Goal: Task Accomplishment & Management: Manage account settings

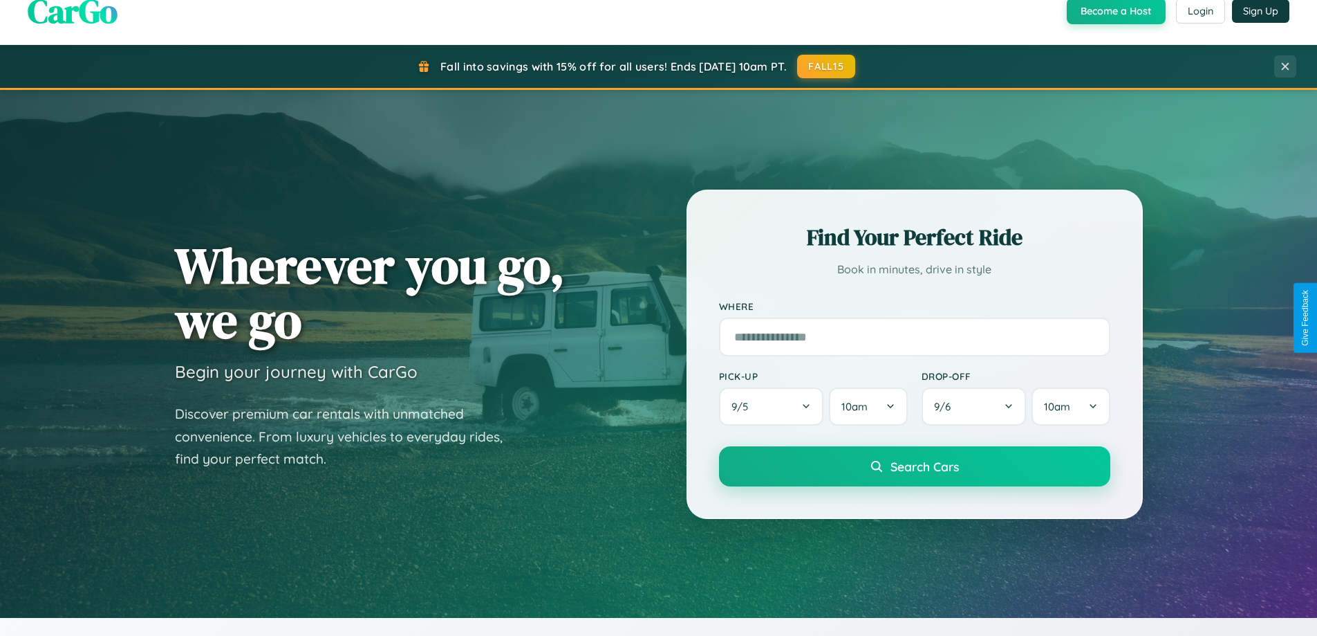
scroll to position [952, 0]
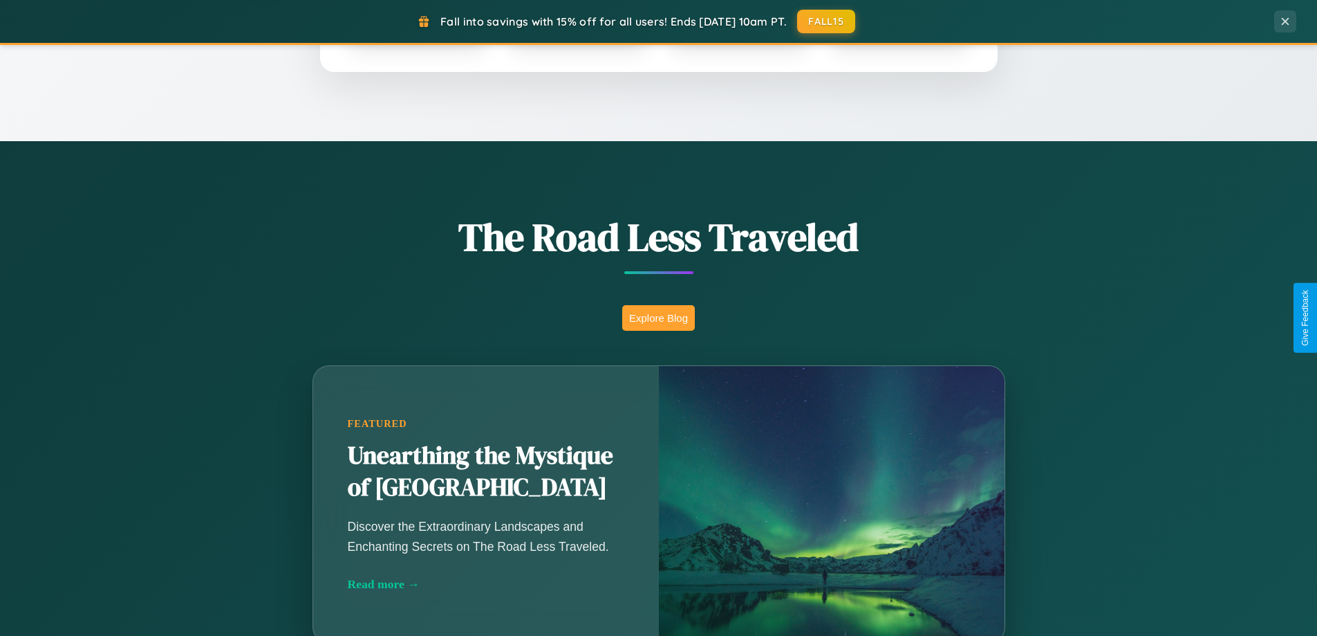
click at [658, 317] on button "Explore Blog" at bounding box center [658, 318] width 73 height 26
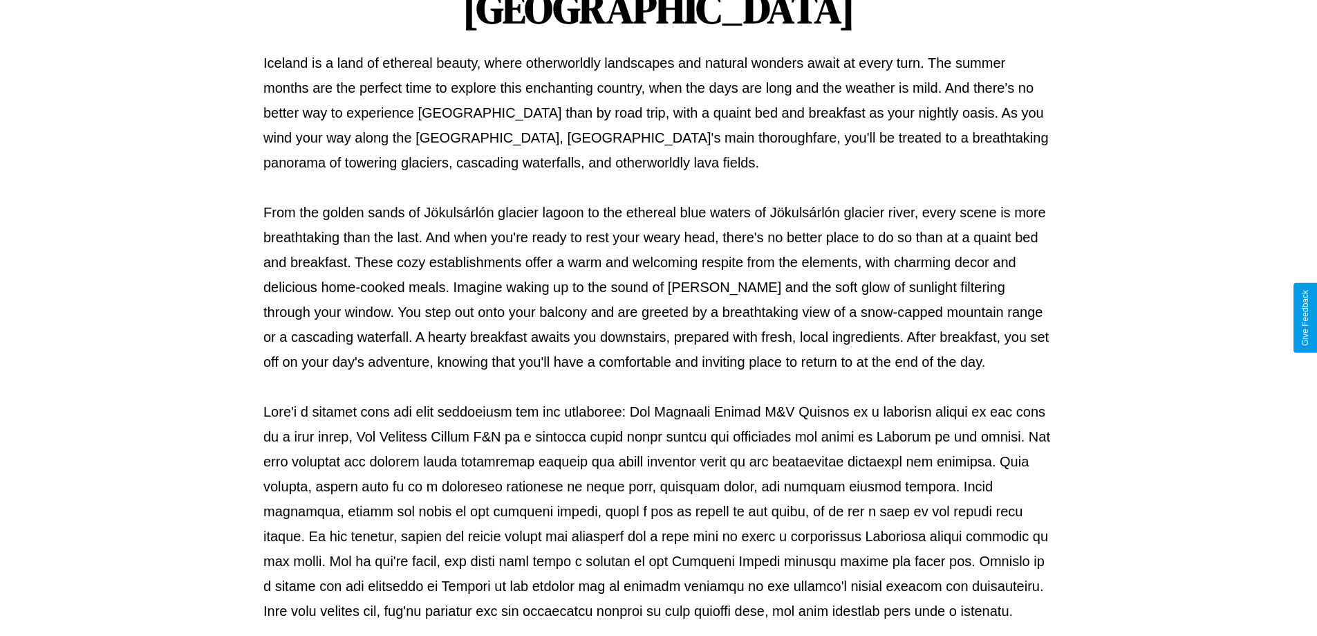
scroll to position [447, 0]
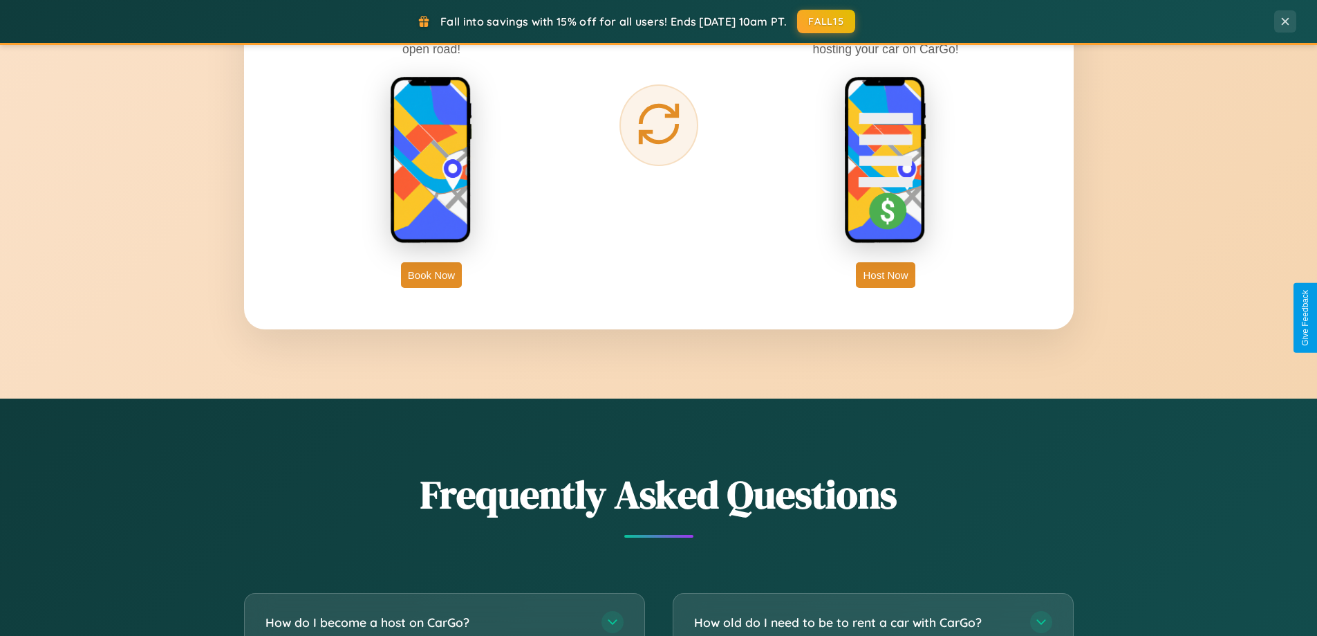
scroll to position [2661, 0]
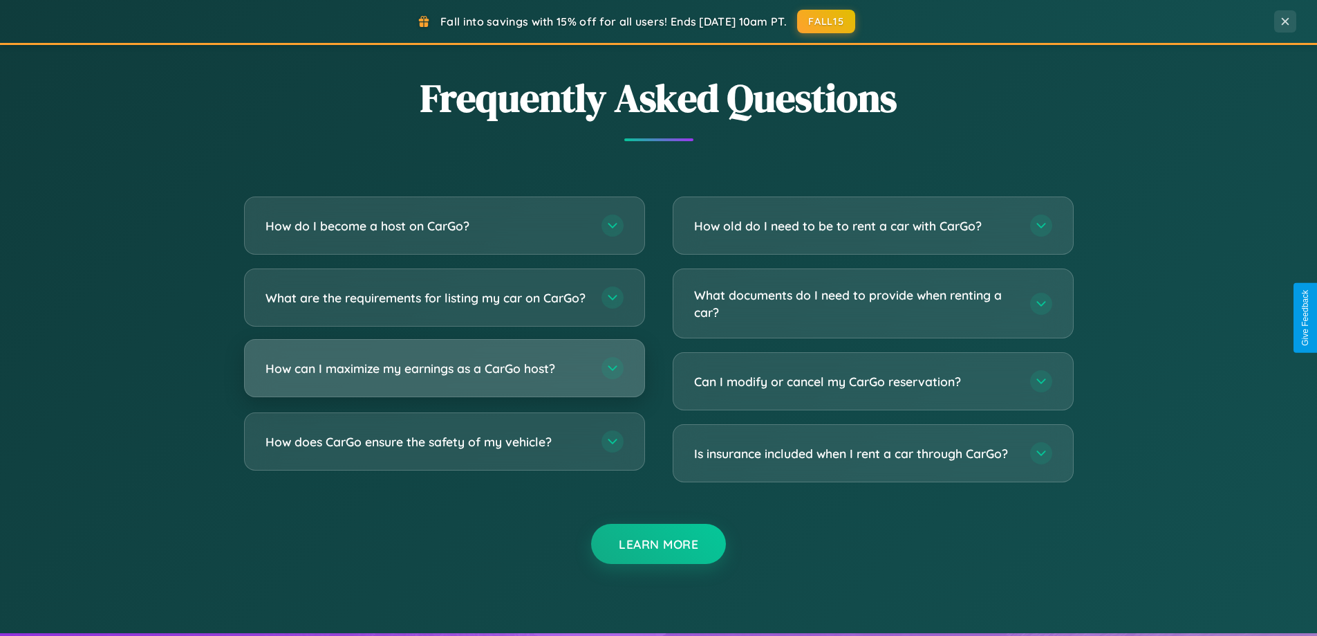
click at [444, 377] on h3 "How can I maximize my earnings as a CarGo host?" at bounding box center [427, 368] width 322 height 17
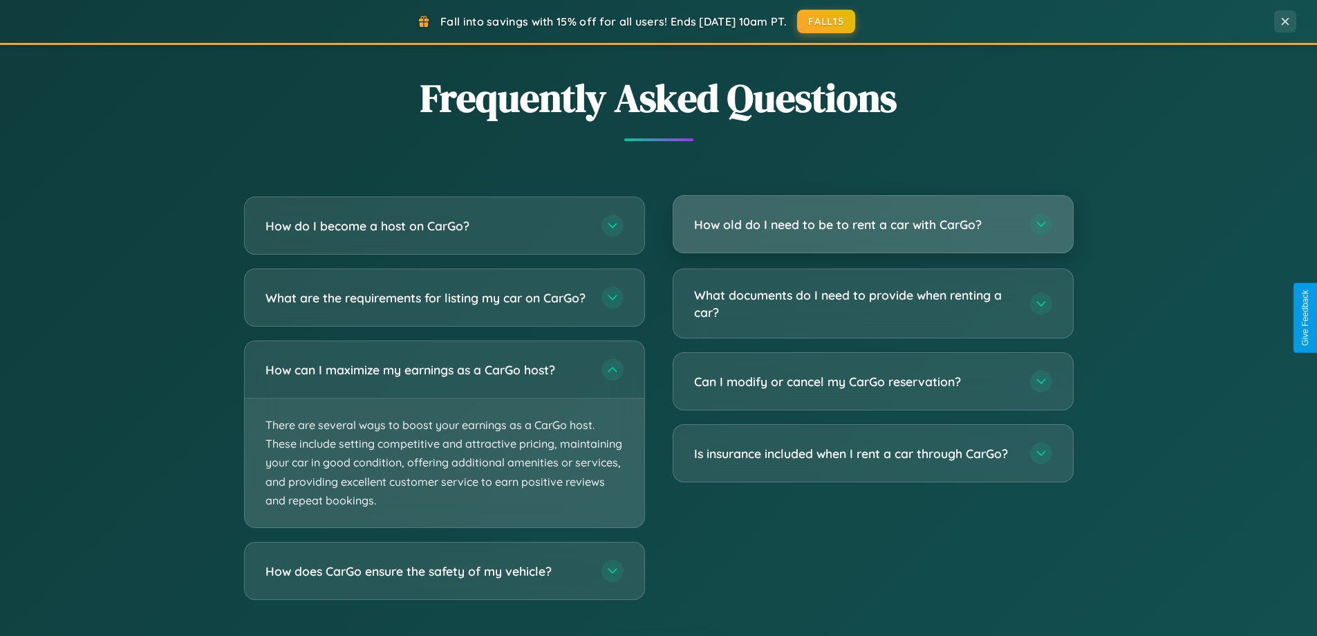
click at [873, 225] on h3 "How old do I need to be to rent a car with CarGo?" at bounding box center [855, 224] width 322 height 17
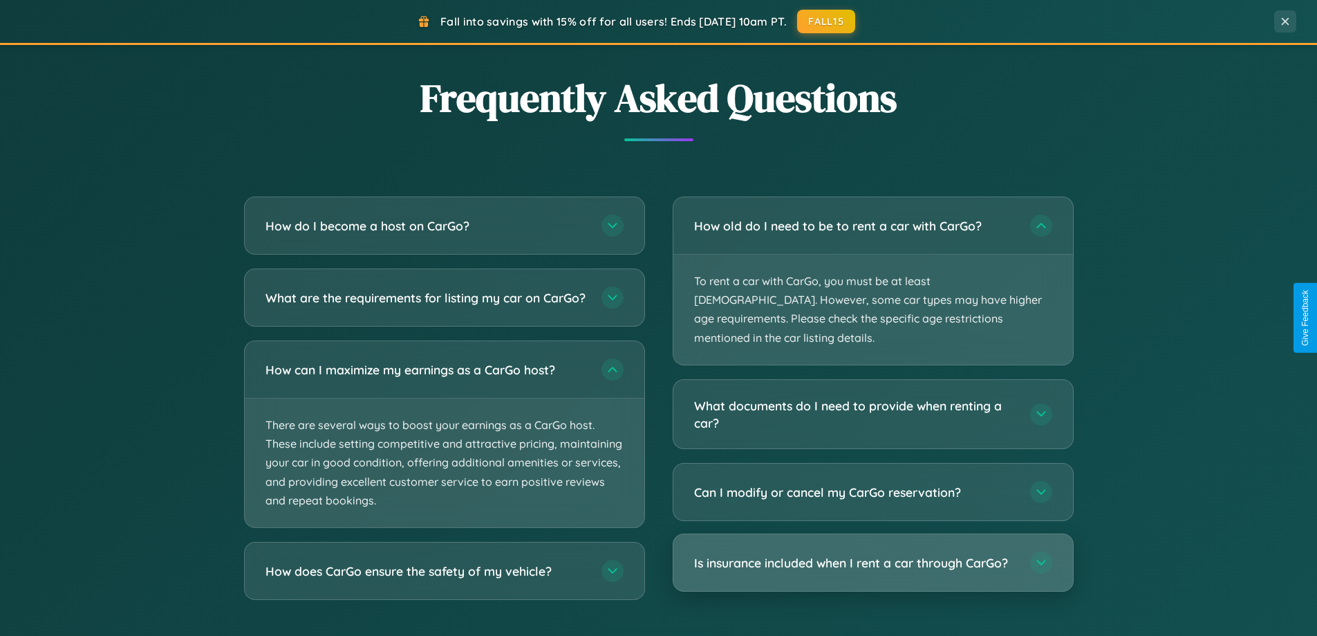
click at [873, 554] on h3 "Is insurance included when I rent a car through CarGo?" at bounding box center [855, 562] width 322 height 17
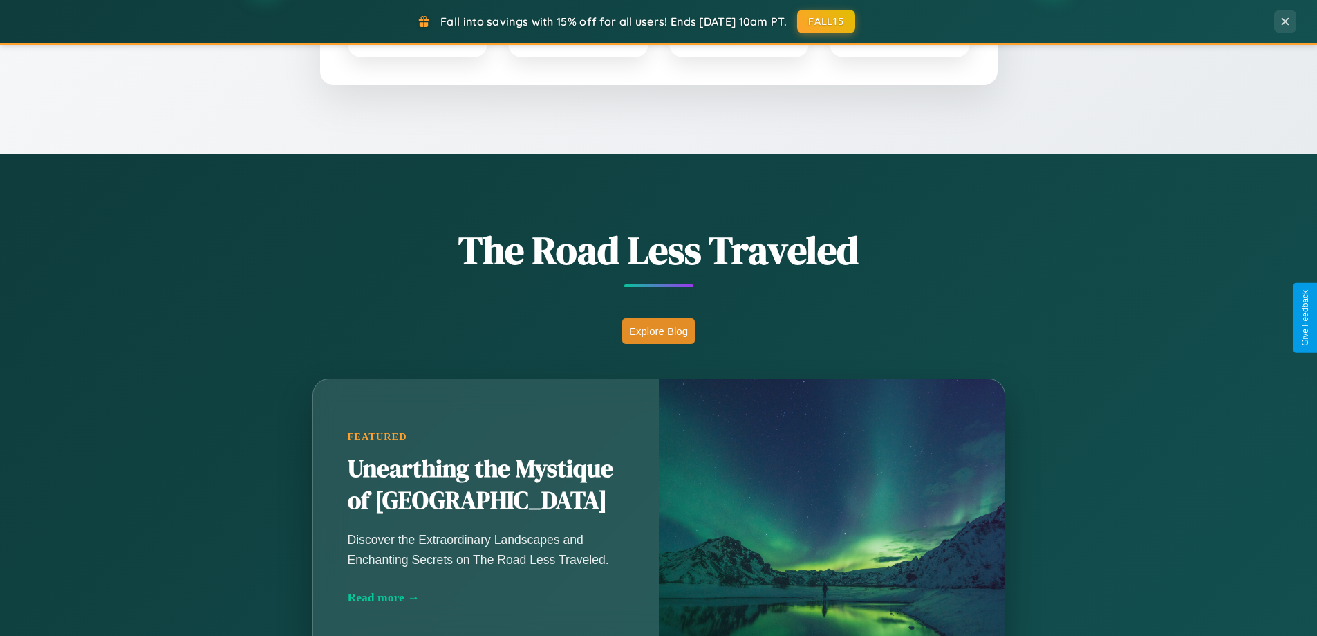
scroll to position [0, 0]
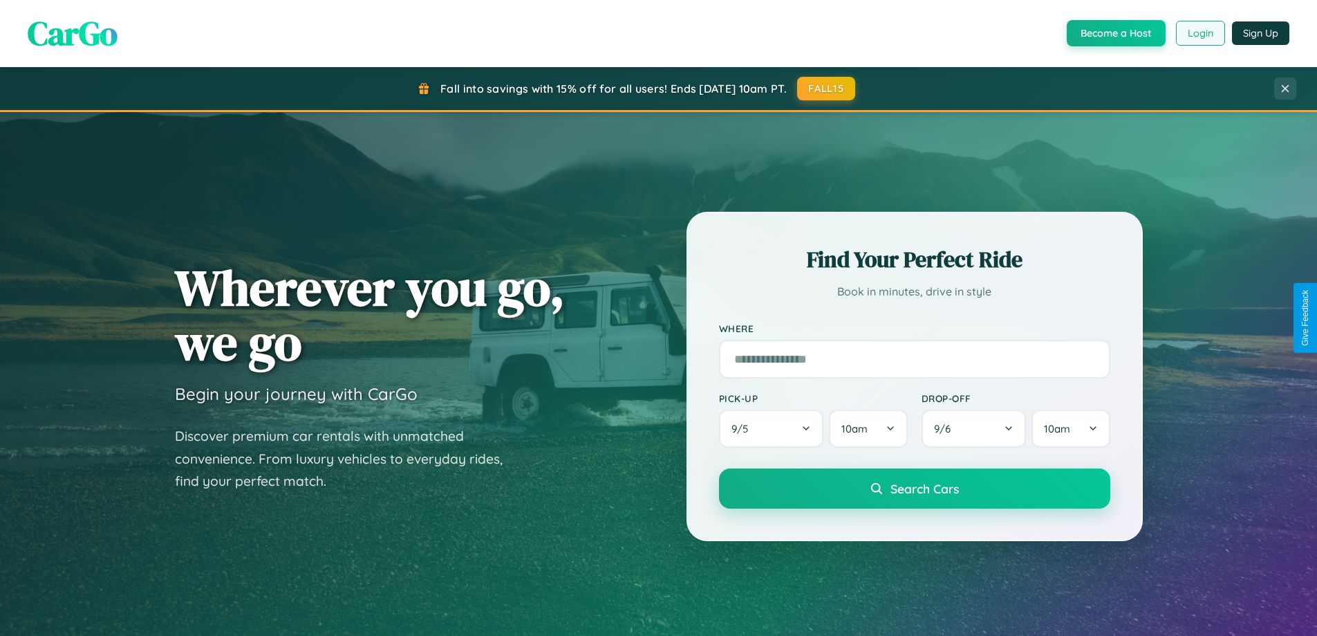
click at [1200, 33] on button "Login" at bounding box center [1200, 33] width 49 height 25
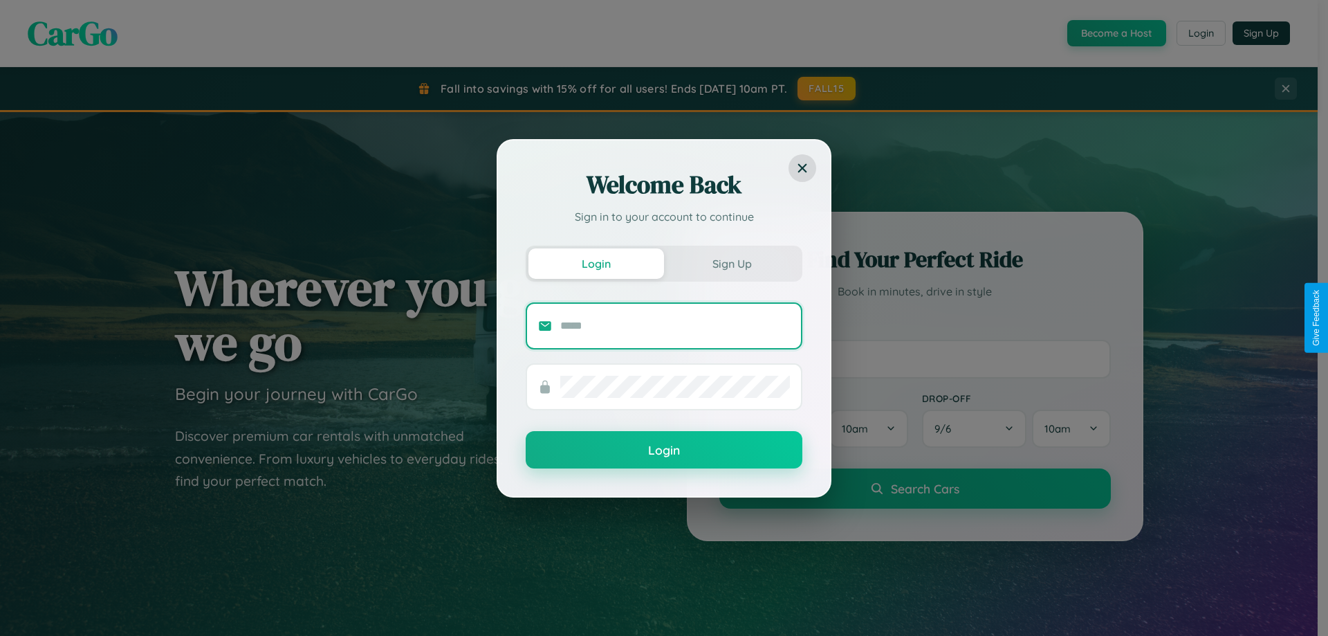
click at [675, 325] on input "text" at bounding box center [675, 326] width 230 height 22
type input "**********"
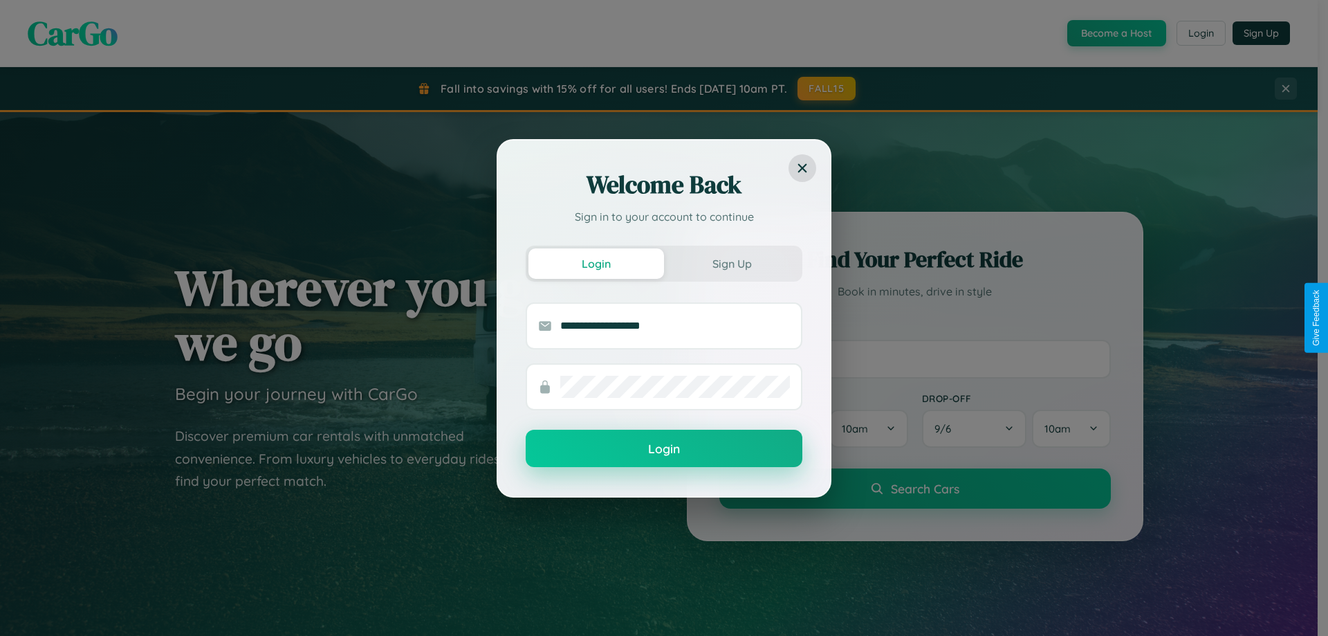
click at [664, 449] on button "Login" at bounding box center [664, 447] width 277 height 37
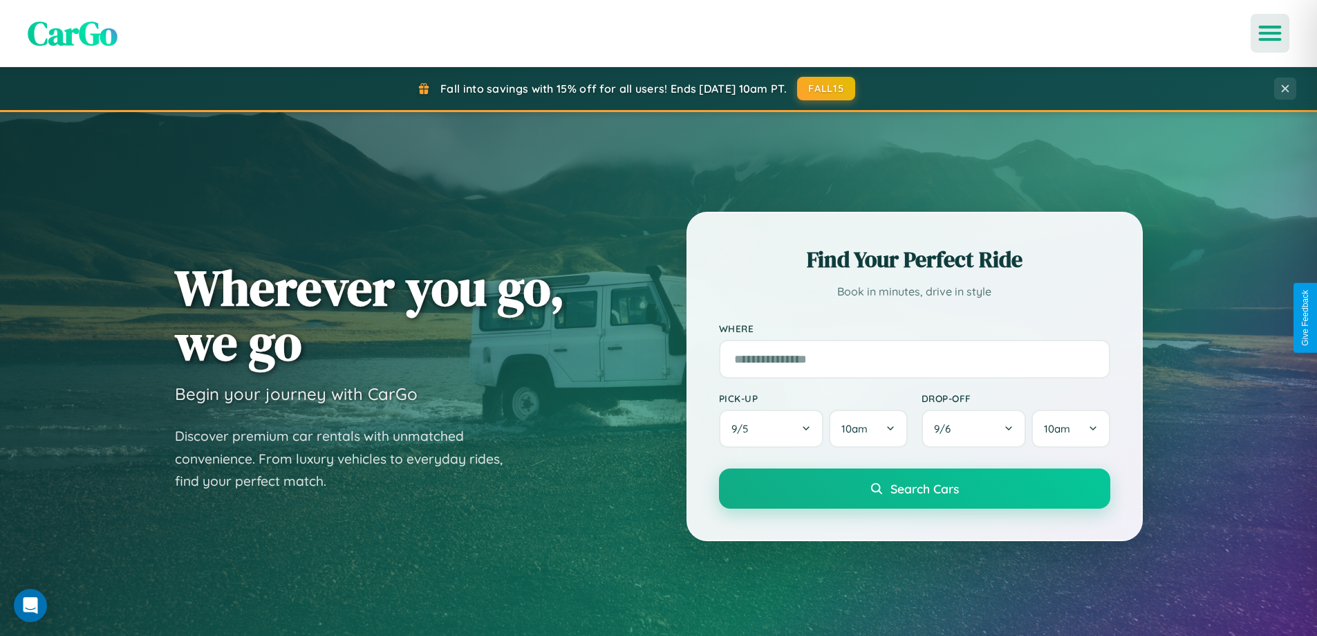
click at [1270, 33] on icon "Open menu" at bounding box center [1271, 33] width 20 height 12
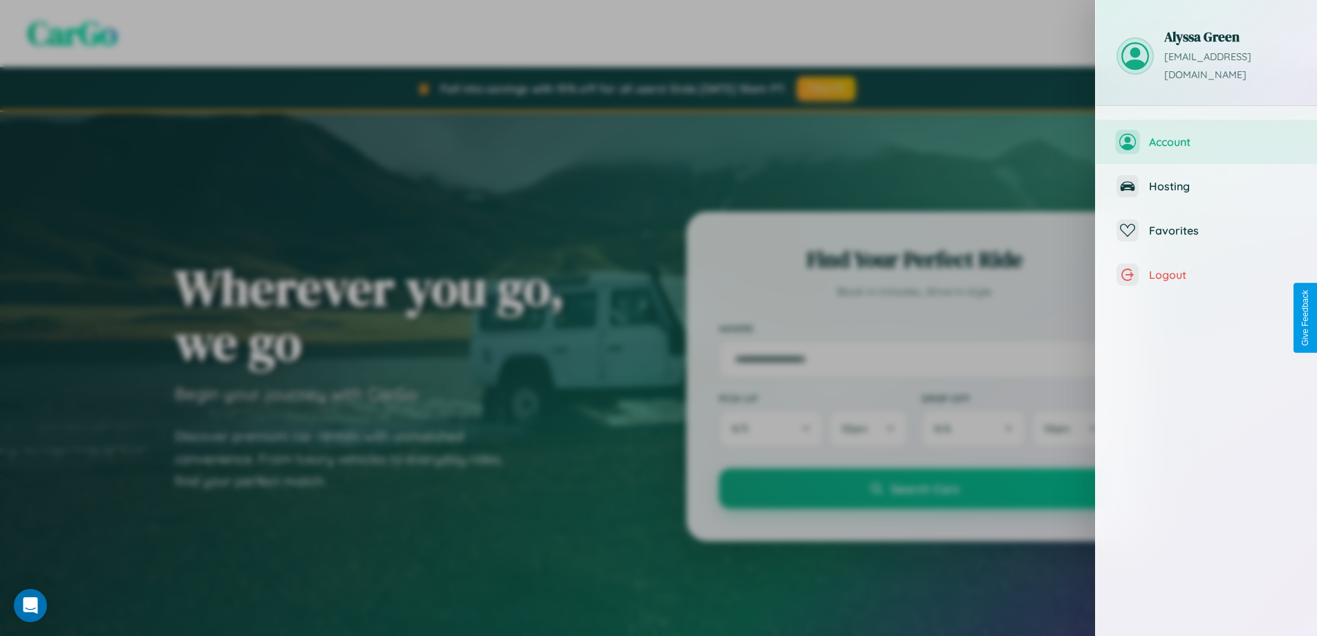
click at [1207, 135] on span "Account" at bounding box center [1222, 142] width 147 height 14
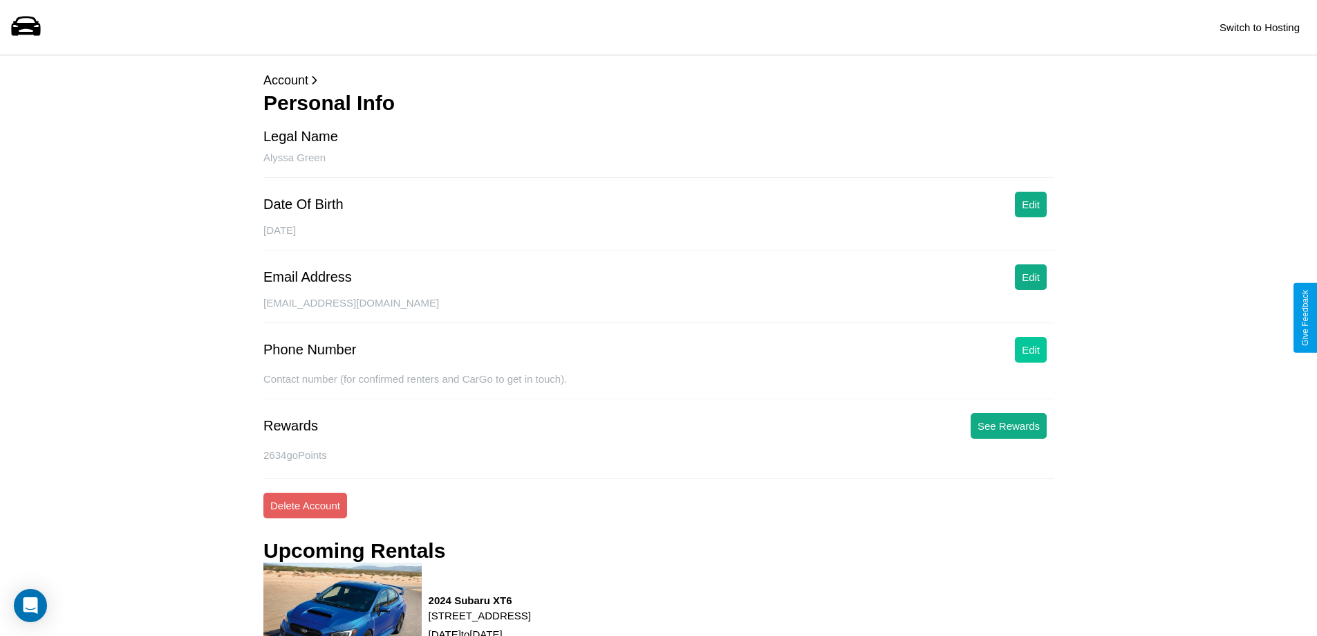
click at [1031, 349] on button "Edit" at bounding box center [1031, 350] width 32 height 26
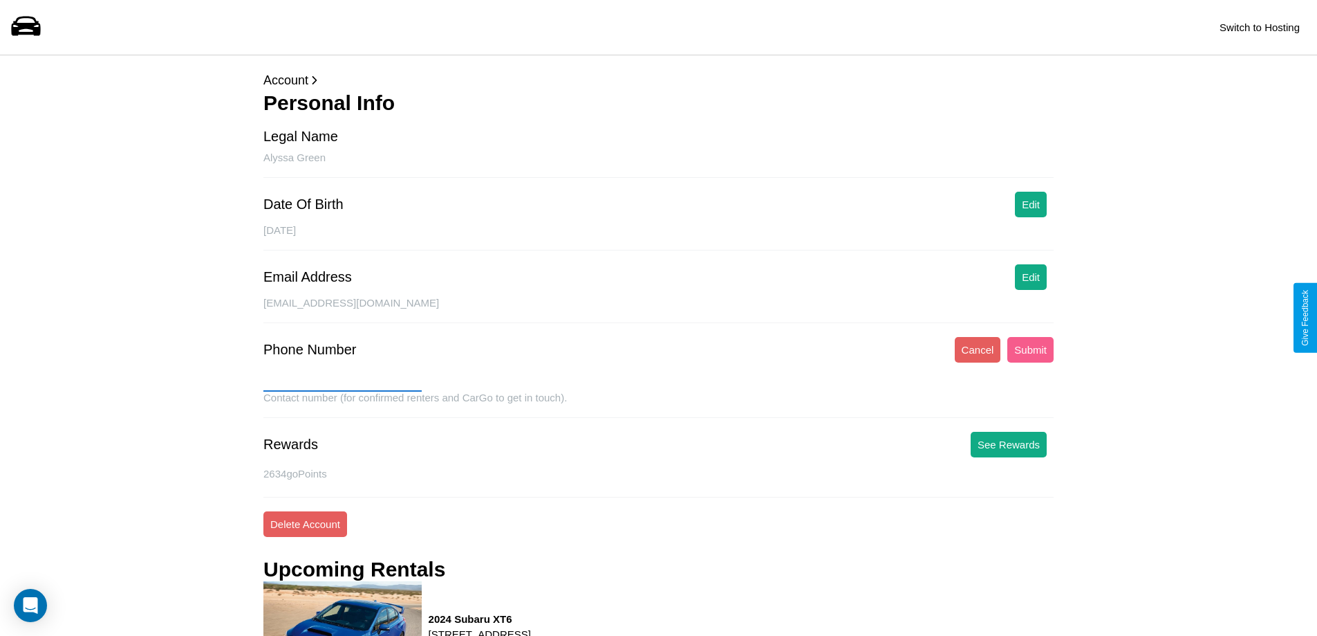
click at [342, 380] on input "text" at bounding box center [342, 380] width 158 height 22
type input "**********"
click at [1030, 349] on button "Submit" at bounding box center [1031, 350] width 46 height 26
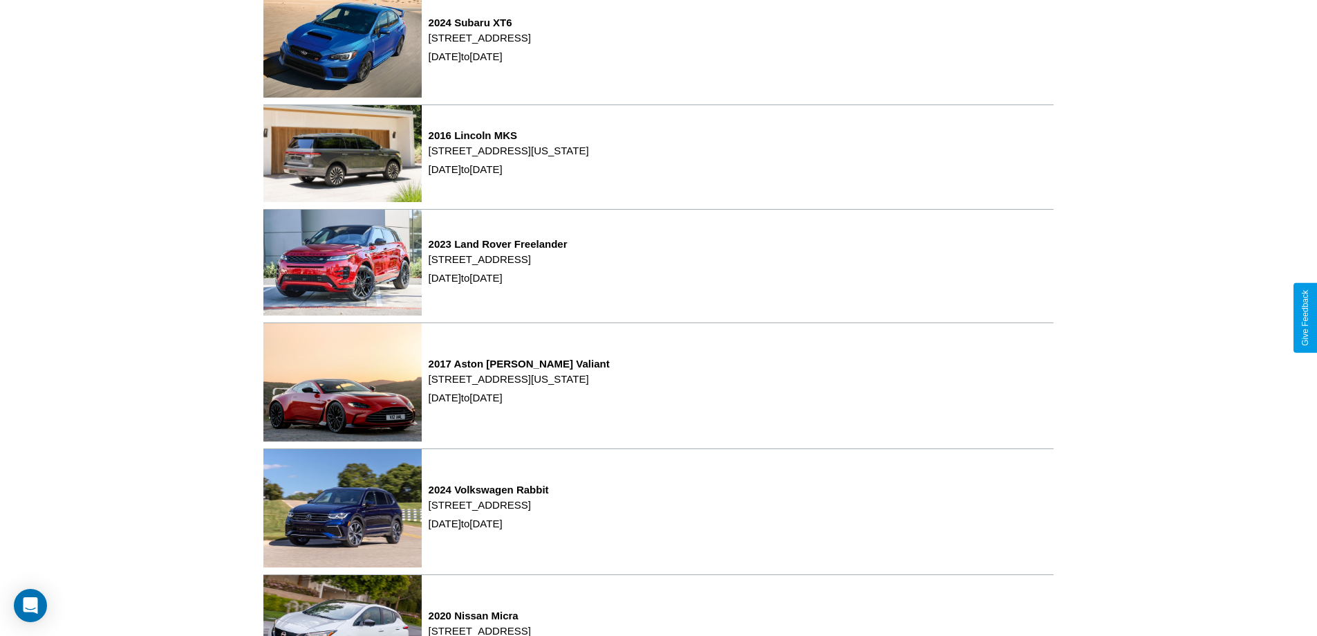
scroll to position [636, 0]
